Goal: Find specific page/section: Find specific page/section

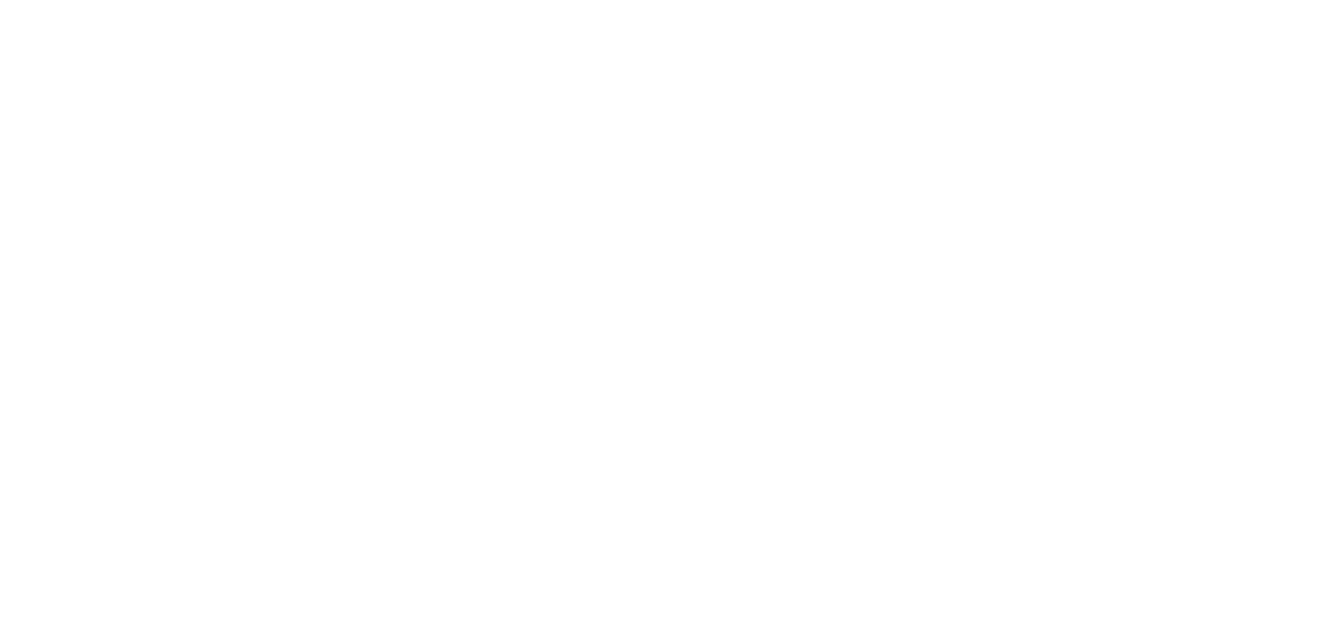
select select "*"
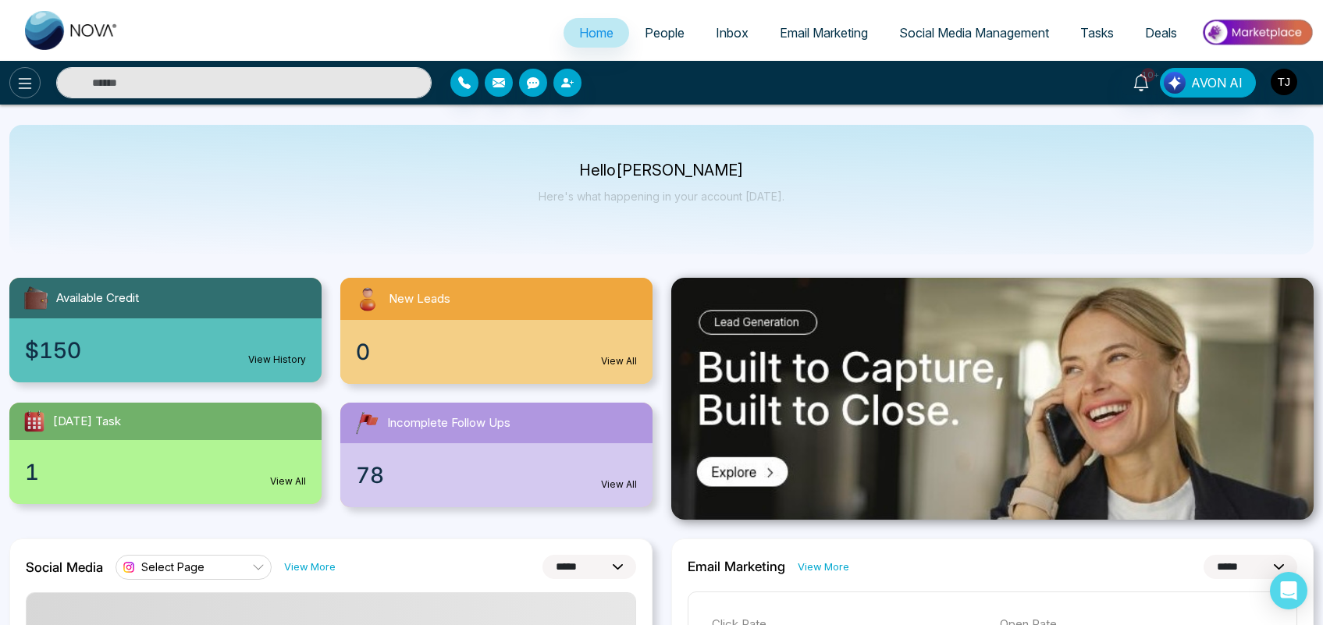
click at [14, 87] on button at bounding box center [24, 82] width 31 height 31
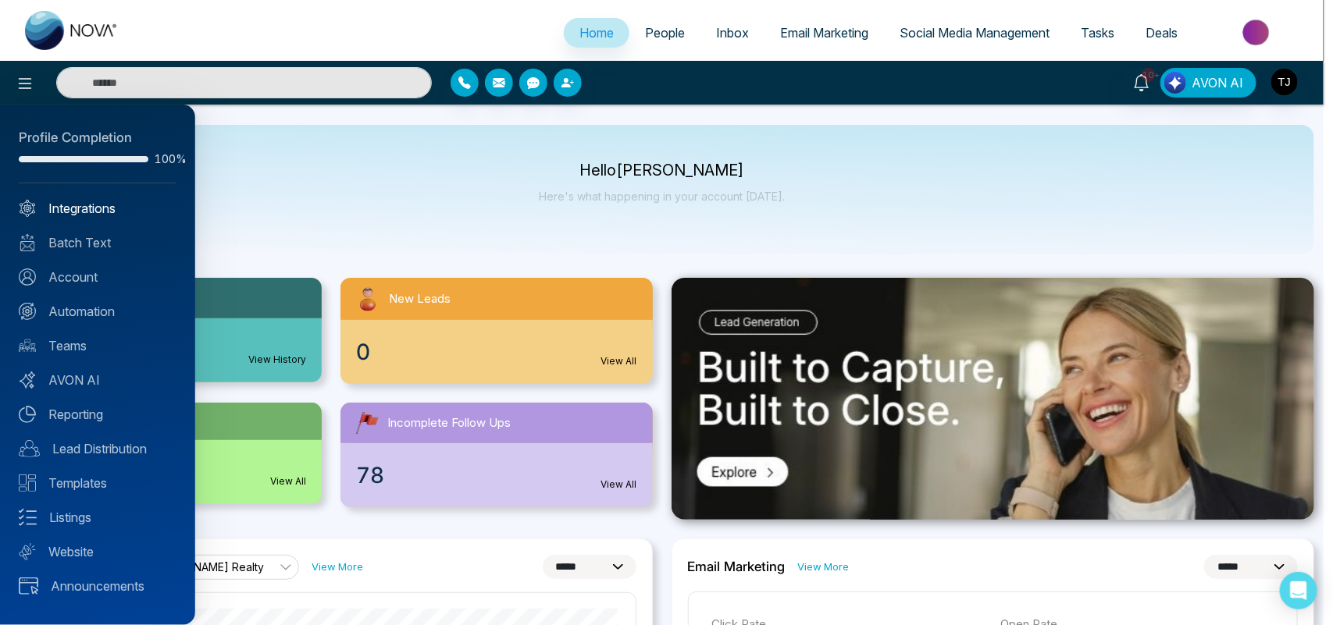
click at [99, 209] on link "Integrations" at bounding box center [98, 208] width 158 height 19
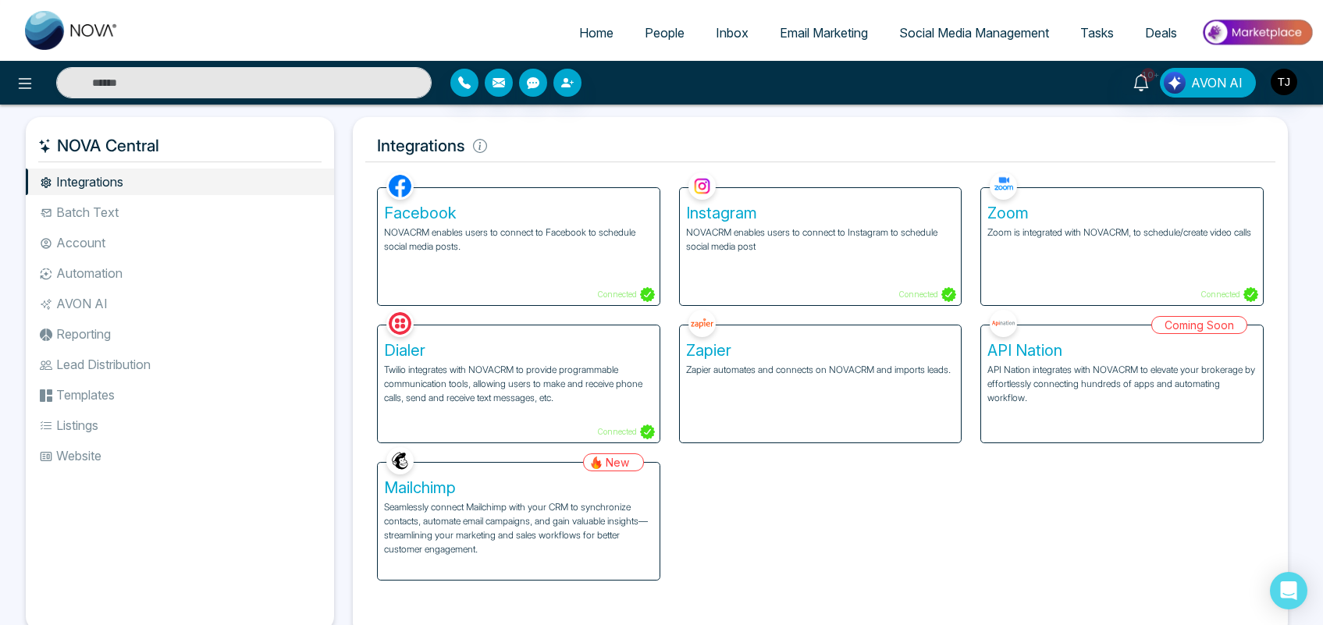
click at [481, 361] on div "Dialer Twilio integrates with NOVACRM to provide programmable communication too…" at bounding box center [519, 384] width 282 height 117
